Goal: Book appointment/travel/reservation

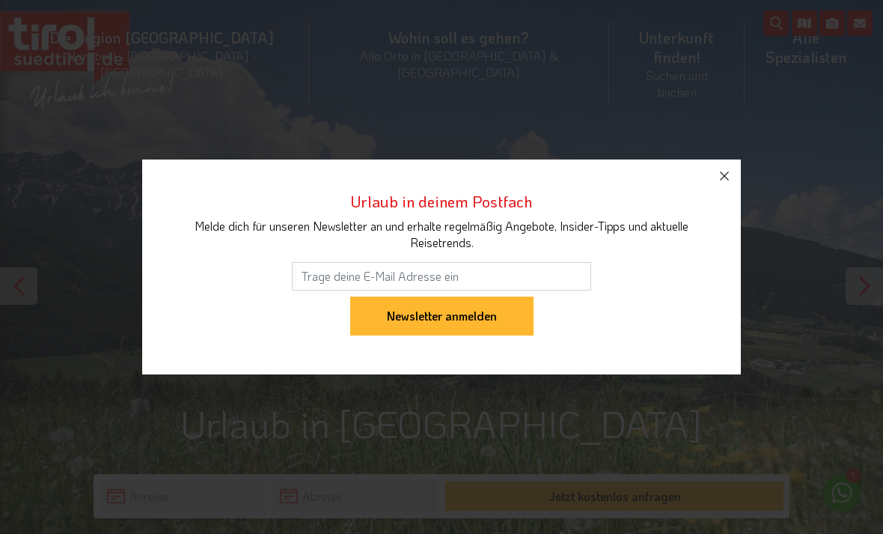
click at [736, 179] on button "button" at bounding box center [724, 175] width 33 height 33
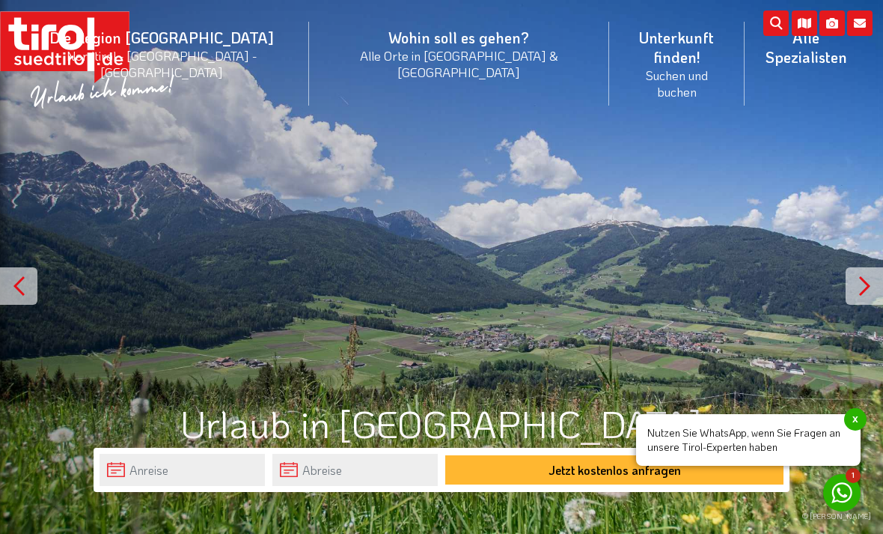
click at [436, 43] on li "Wohin soll es gehen? Alle Orte in Tirol & Südtirol Alle Orte Orte in Tirol/Nord…" at bounding box center [459, 63] width 301 height 105
click at [448, 216] on link "Orte in [GEOGRAPHIC_DATA]" at bounding box center [459, 231] width 299 height 31
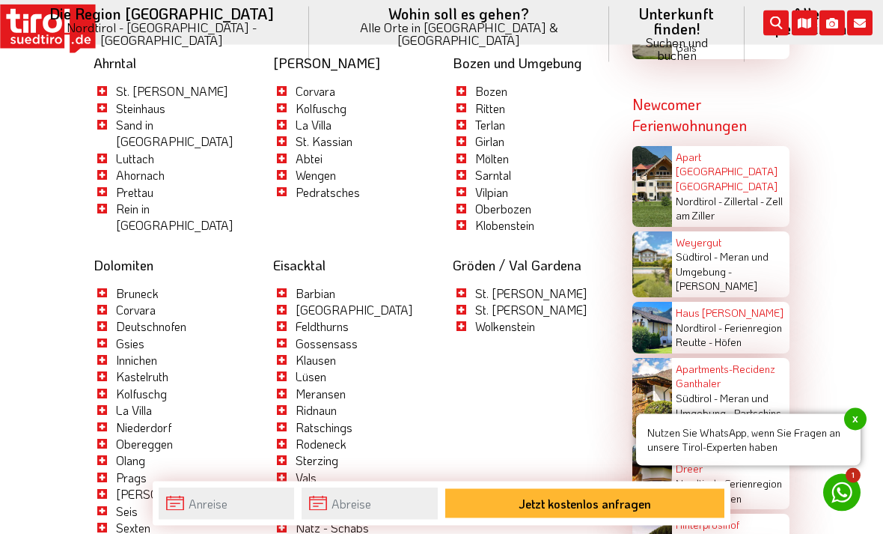
scroll to position [3165, 0]
click at [136, 452] on link "Olang" at bounding box center [130, 460] width 29 height 16
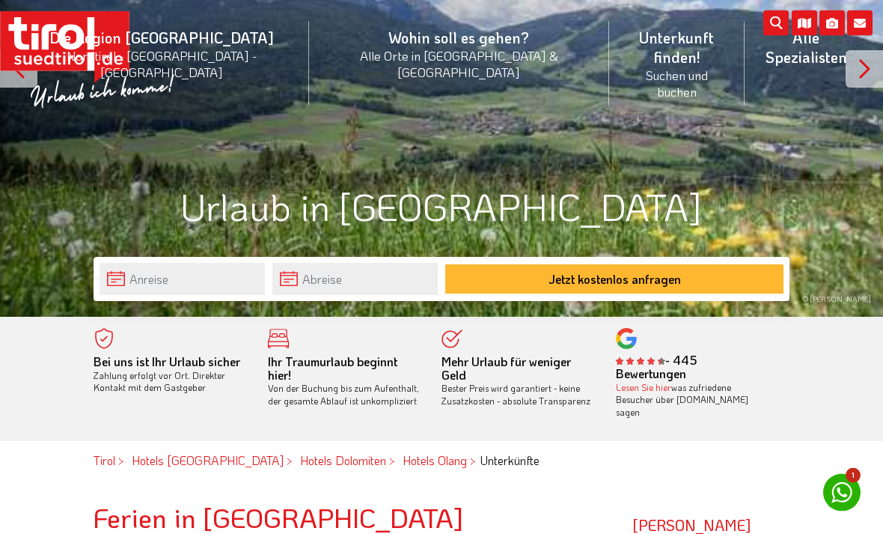
scroll to position [218, 0]
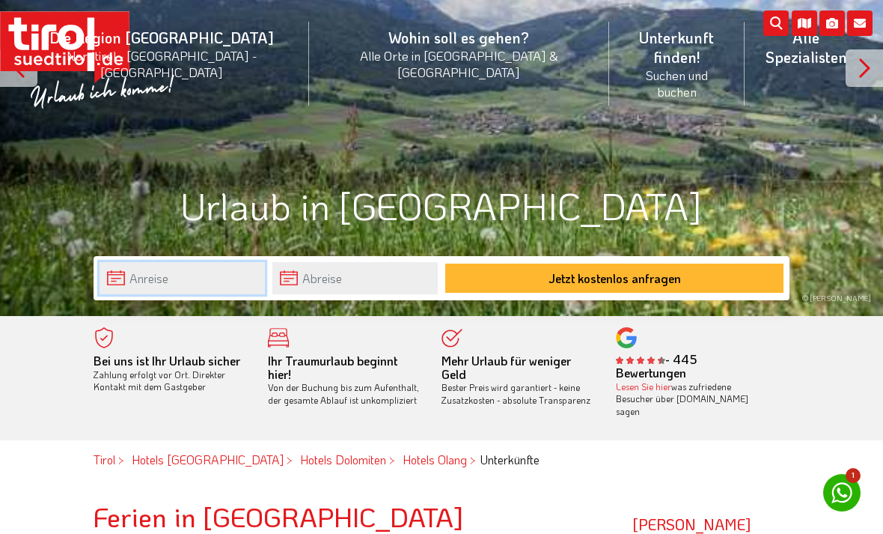
click at [149, 282] on input "text" at bounding box center [182, 278] width 165 height 32
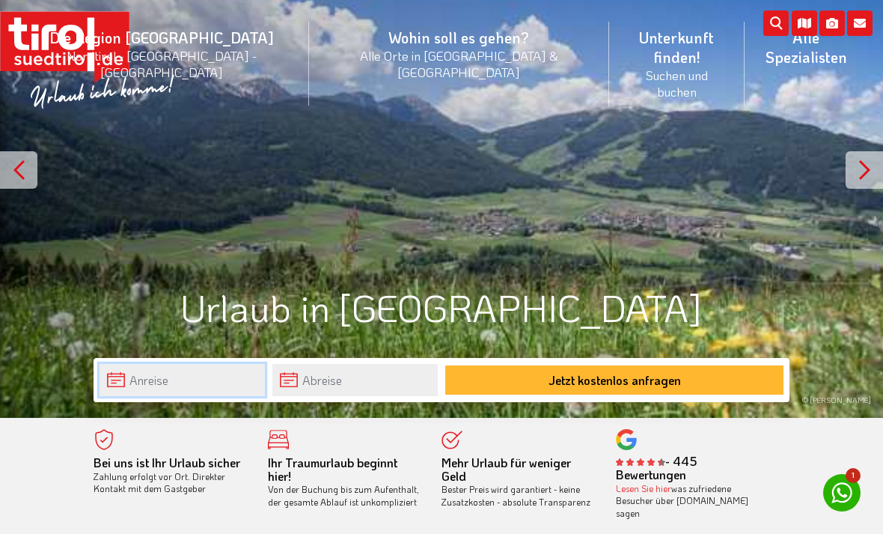
scroll to position [0, 0]
